Goal: Task Accomplishment & Management: Complete application form

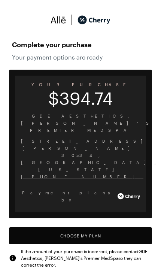
click at [62, 227] on button "Choose My Plan" at bounding box center [80, 235] width 143 height 17
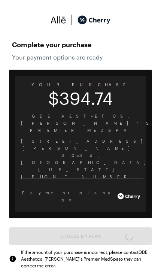
scroll to position [3, 0]
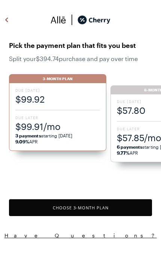
click at [60, 212] on button "Choose 3 -Month Plan" at bounding box center [80, 207] width 143 height 17
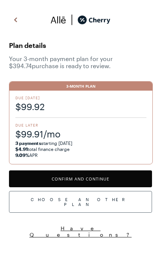
click at [51, 179] on button "Confirm and Continue" at bounding box center [80, 178] width 143 height 17
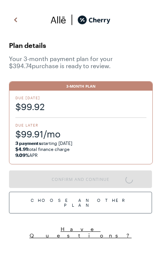
scroll to position [619, 0]
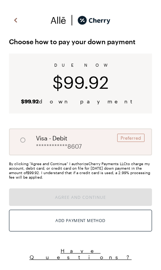
radio input "true"
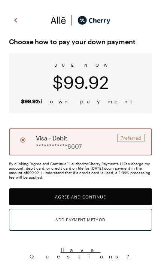
click at [88, 221] on div "Add Payment Method" at bounding box center [80, 220] width 50 height 10
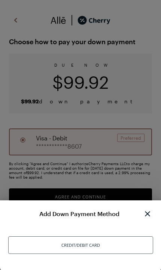
click at [133, 250] on div "Credit/Debit Card" at bounding box center [80, 245] width 145 height 18
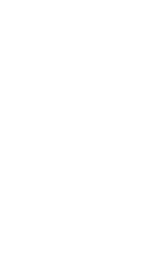
scroll to position [39, 0]
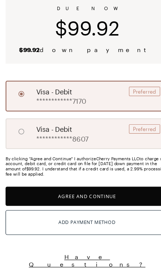
scroll to position [16, 0]
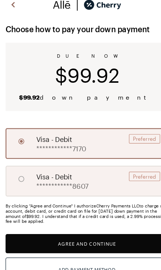
click at [108, 217] on button "Agree and Continue" at bounding box center [80, 213] width 143 height 17
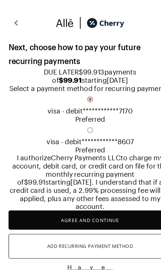
click at [107, 202] on button "Agree and Continue" at bounding box center [80, 193] width 143 height 17
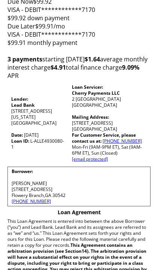
scroll to position [87, 0]
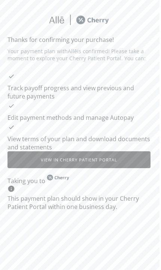
click at [138, 153] on button "View in Cherry patient portal" at bounding box center [80, 159] width 143 height 17
